Goal: Entertainment & Leisure: Consume media (video, audio)

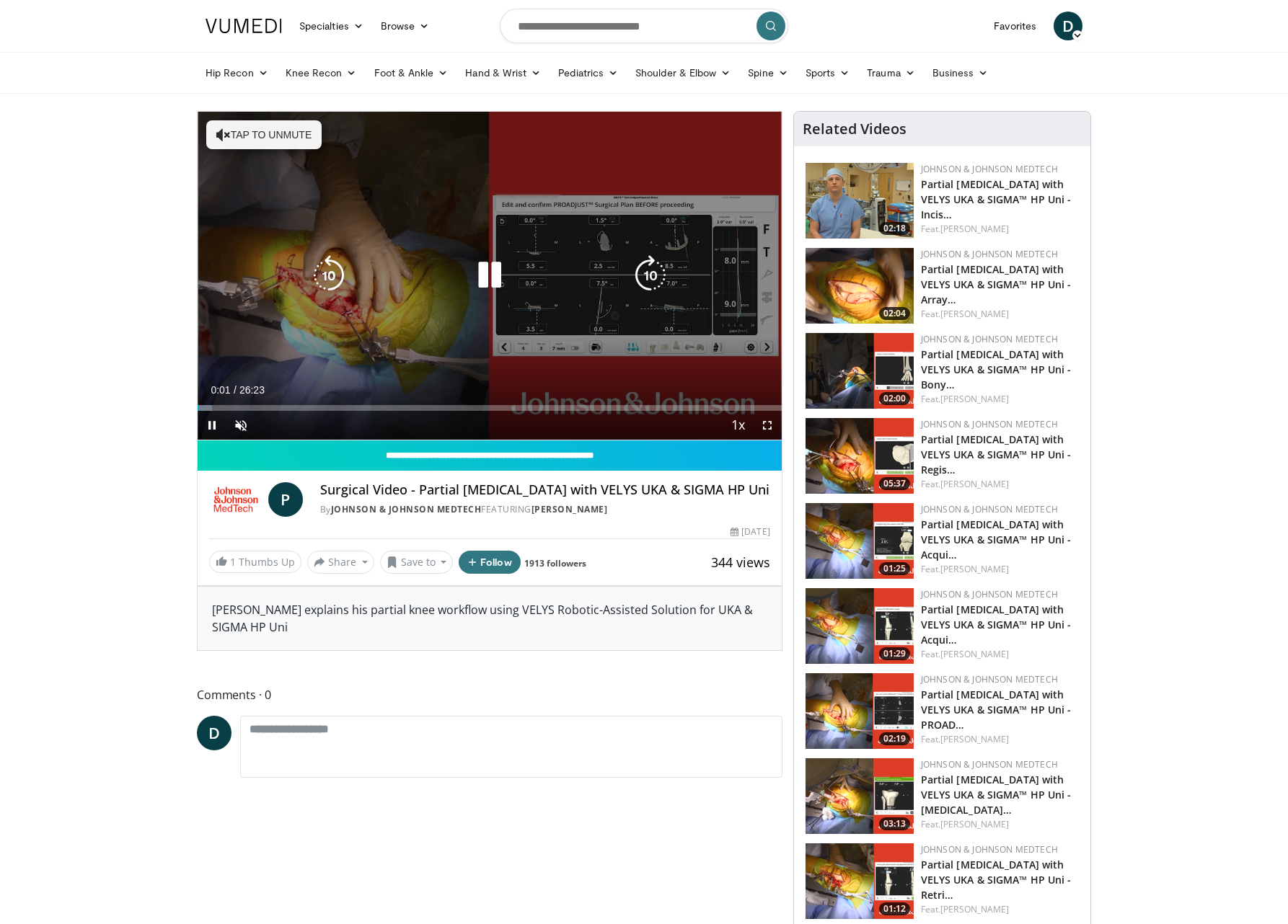
click at [497, 284] on icon "Video Player" at bounding box center [490, 276] width 41 height 41
